Goal: Use online tool/utility: Use online tool/utility

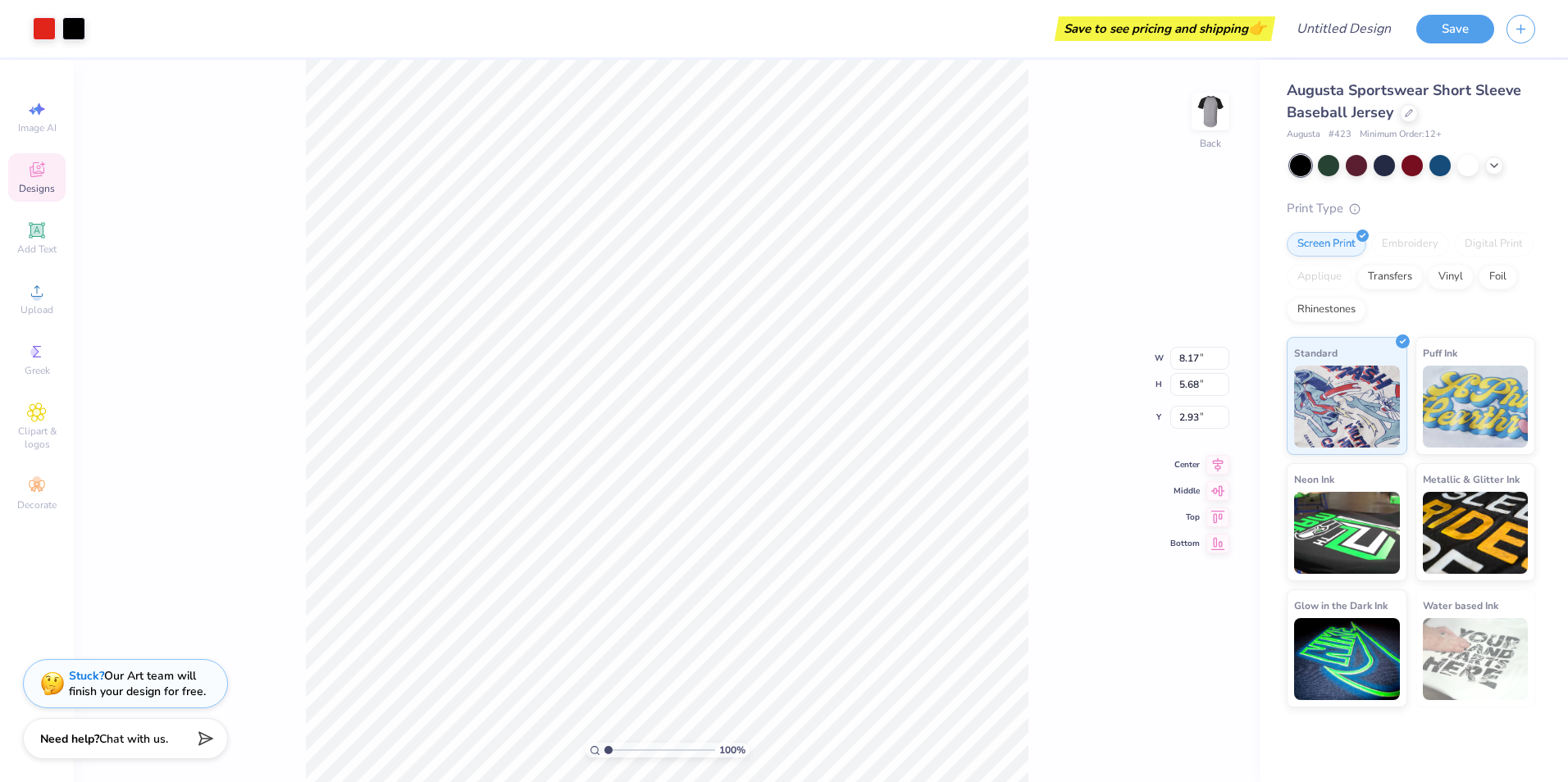
type input "3.00"
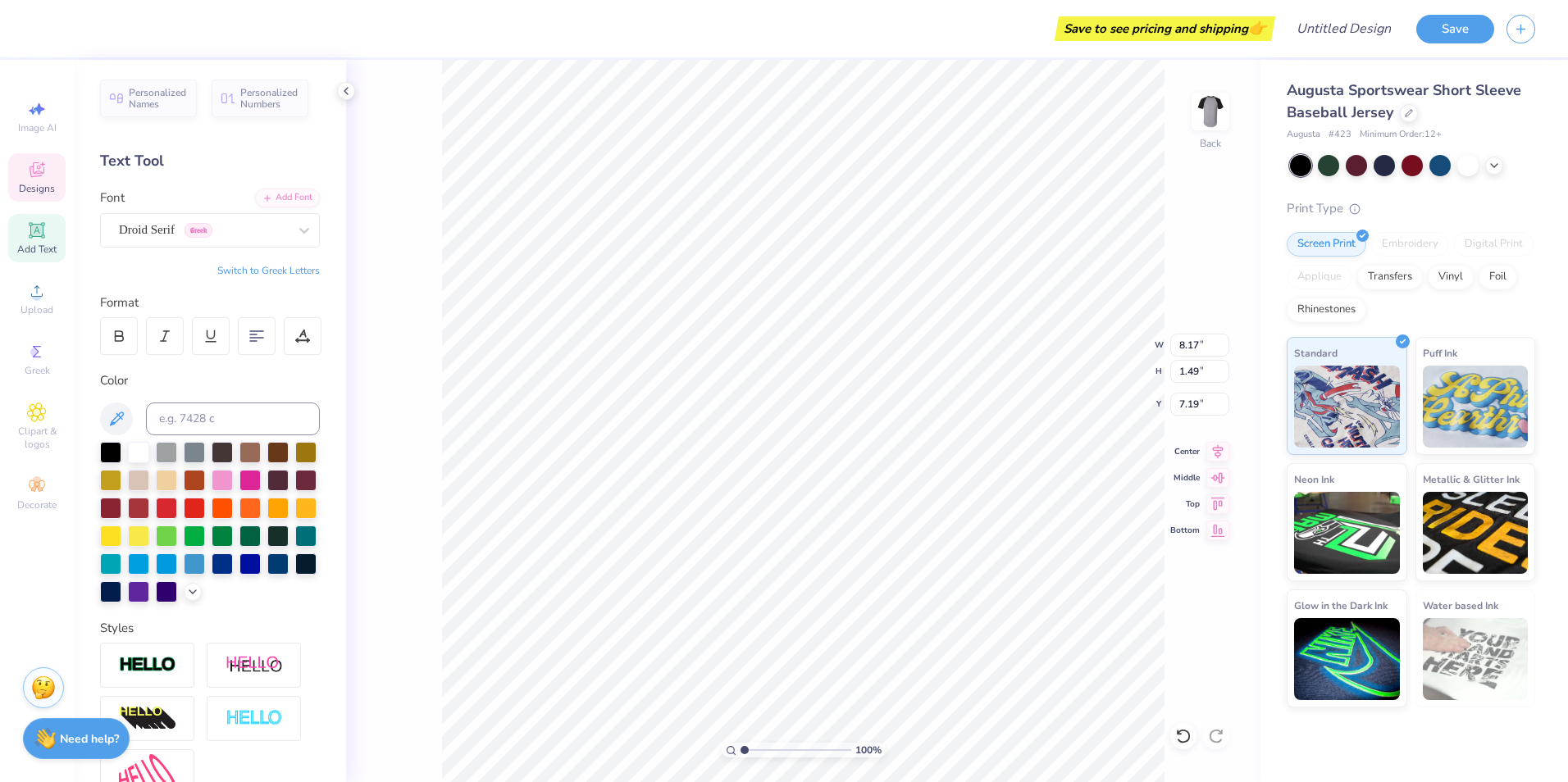
scroll to position [14, 4]
type textarea "D"
type textarea "m"
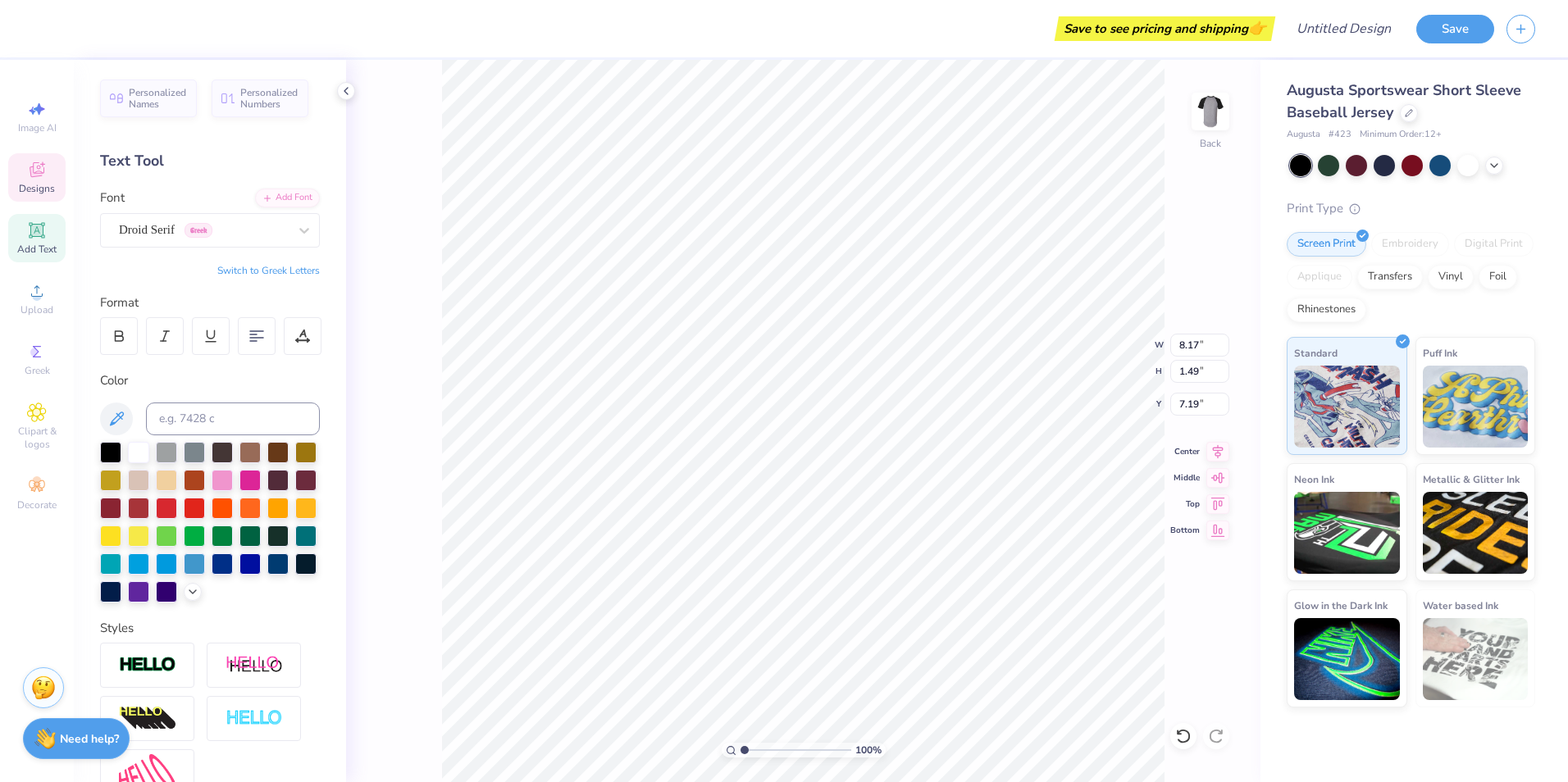
type textarea ","
type textarea "M 3"
click at [1458, 168] on div at bounding box center [1467, 163] width 21 height 21
type input "4.34"
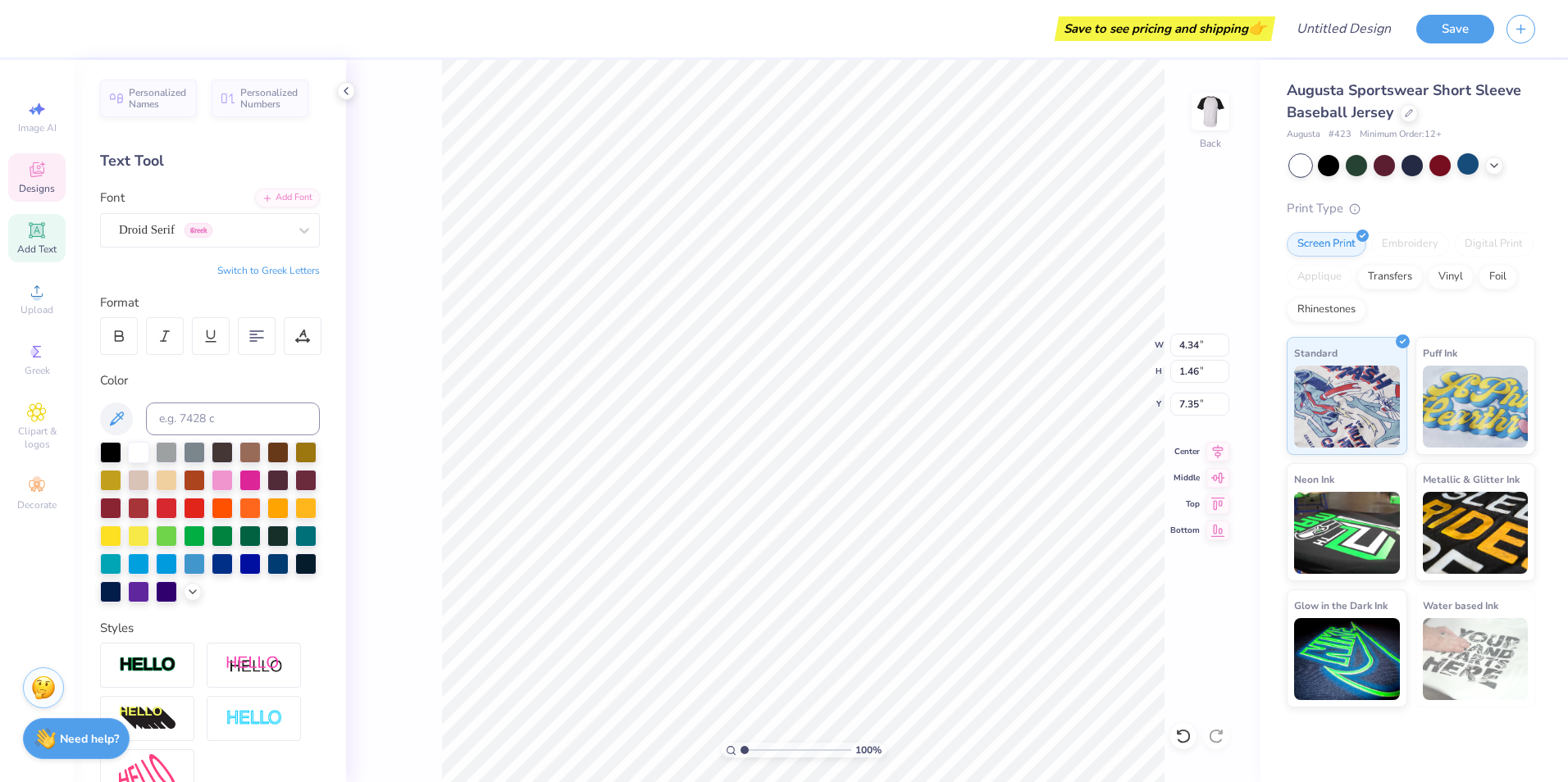
type input "1.46"
type input "7.35"
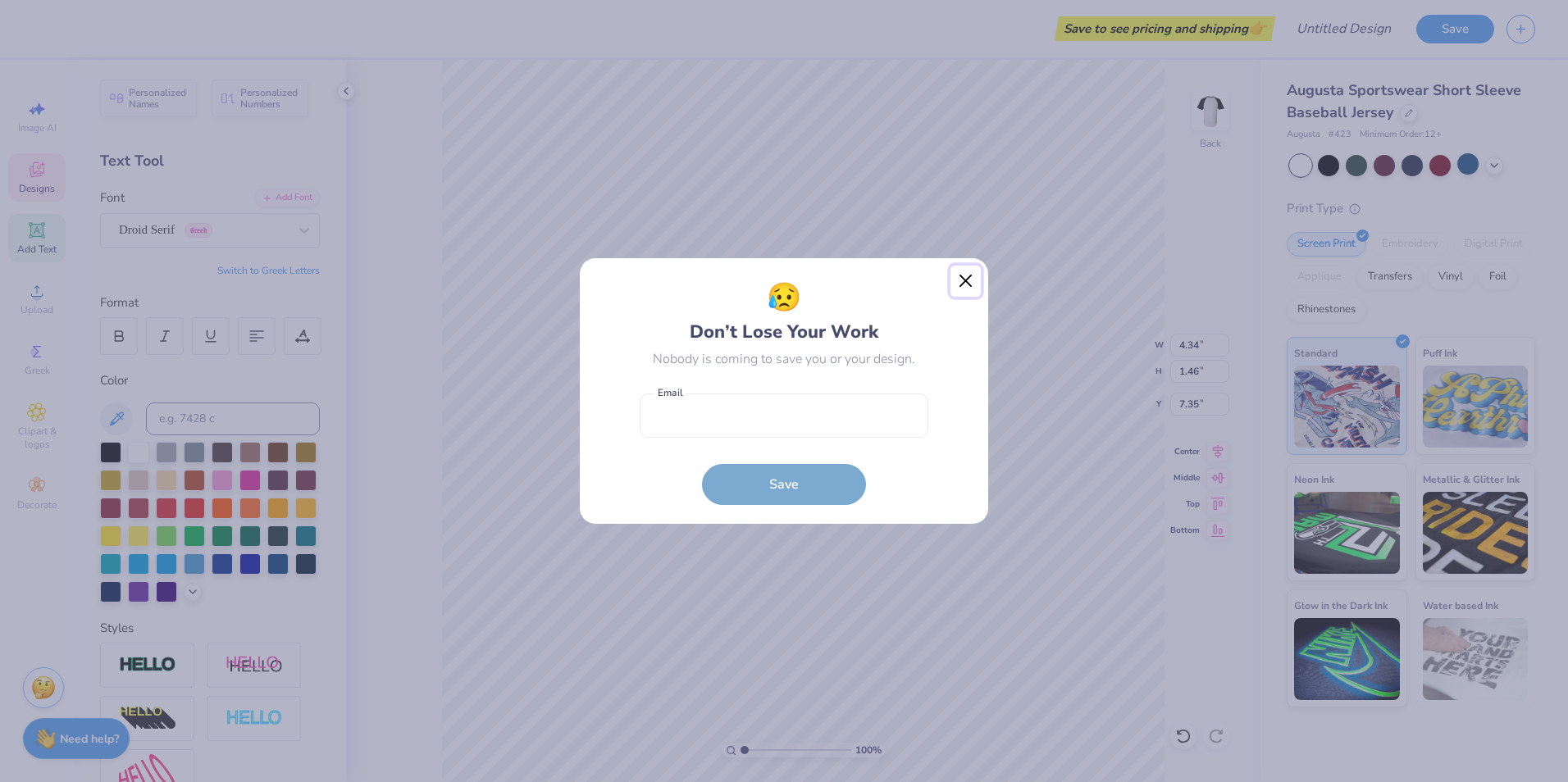
click at [959, 279] on button "Close" at bounding box center [966, 281] width 31 height 31
